Goal: Navigation & Orientation: Go to known website

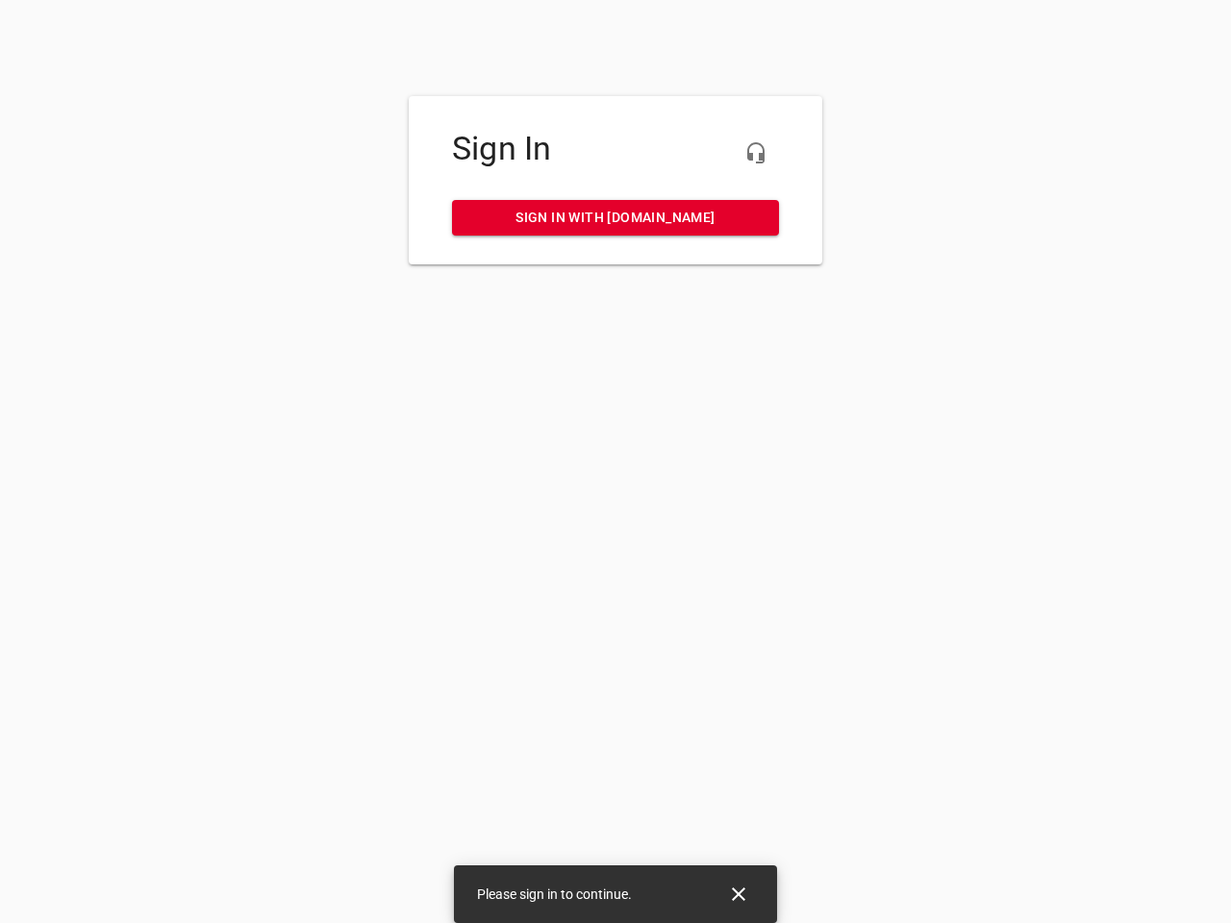
click at [756, 153] on icon "button" at bounding box center [755, 152] width 23 height 23
click at [739, 894] on icon "Close" at bounding box center [738, 894] width 13 height 13
click at [756, 153] on icon "button" at bounding box center [755, 152] width 23 height 23
click at [739, 894] on icon "Close" at bounding box center [738, 894] width 13 height 13
